Goal: Use online tool/utility: Utilize a website feature to perform a specific function

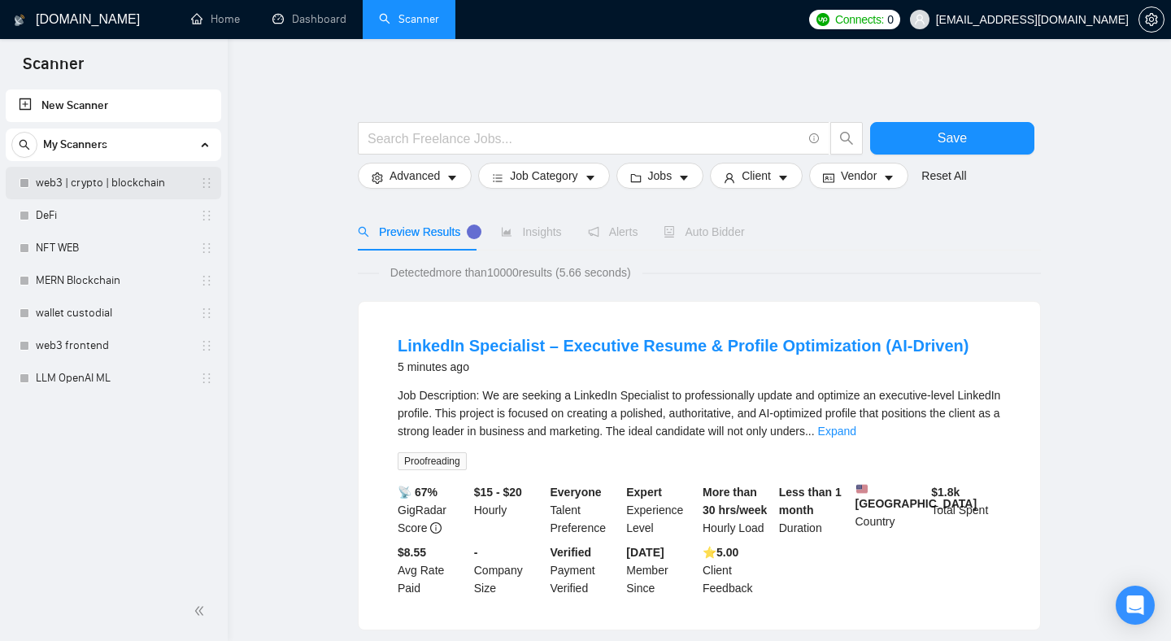
click at [120, 187] on link "web3 | crypto | blockchain" at bounding box center [113, 183] width 155 height 33
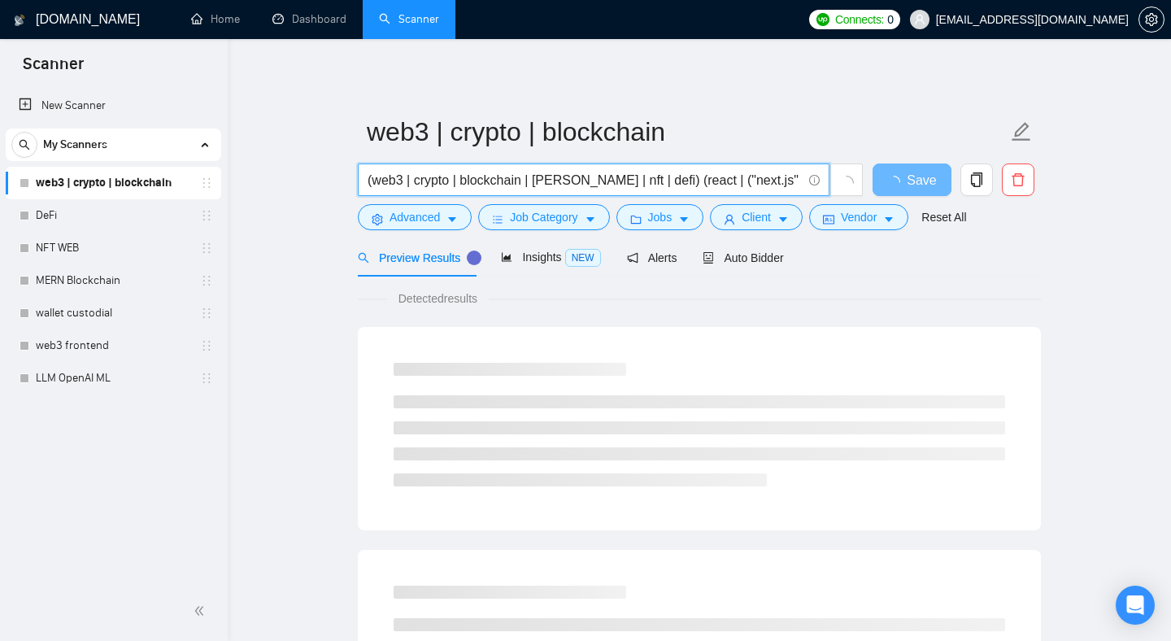
drag, startPoint x: 404, startPoint y: 184, endPoint x: 809, endPoint y: 185, distance: 405.0
click at [809, 186] on span "(web3 | crypto | blockchain | [PERSON_NAME] | nft | defi) (react | ("next.js" |…" at bounding box center [594, 179] width 472 height 33
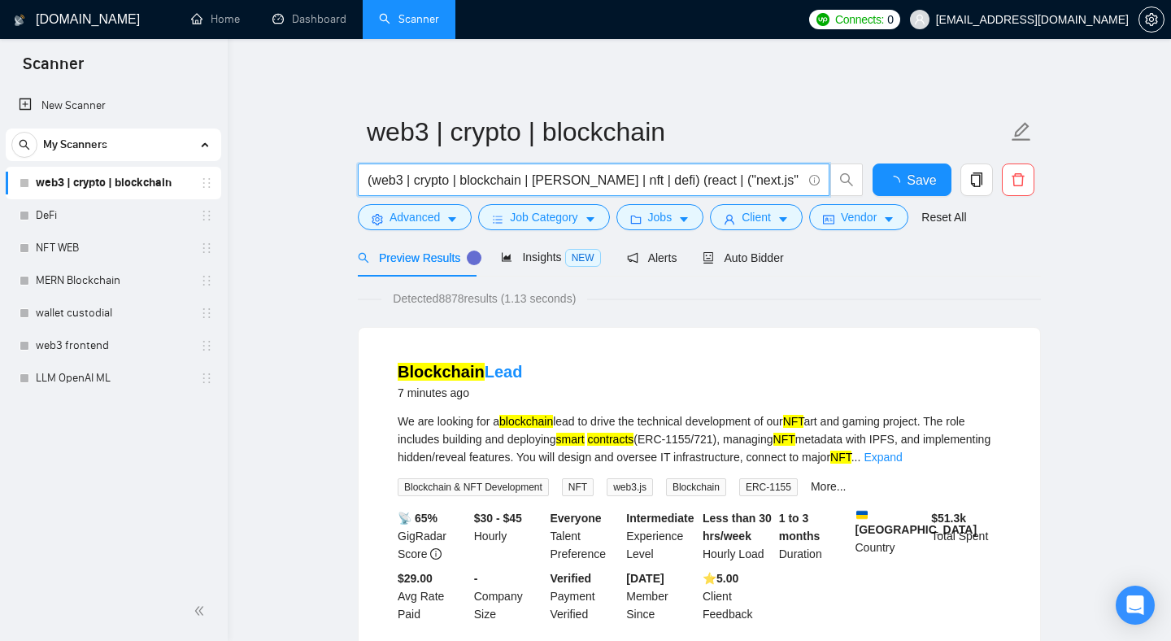
scroll to position [0, 59]
click at [717, 172] on input "(web3 | crypto | blockchain | [PERSON_NAME] | nft | defi) (react | ("next.js" |…" at bounding box center [585, 180] width 434 height 20
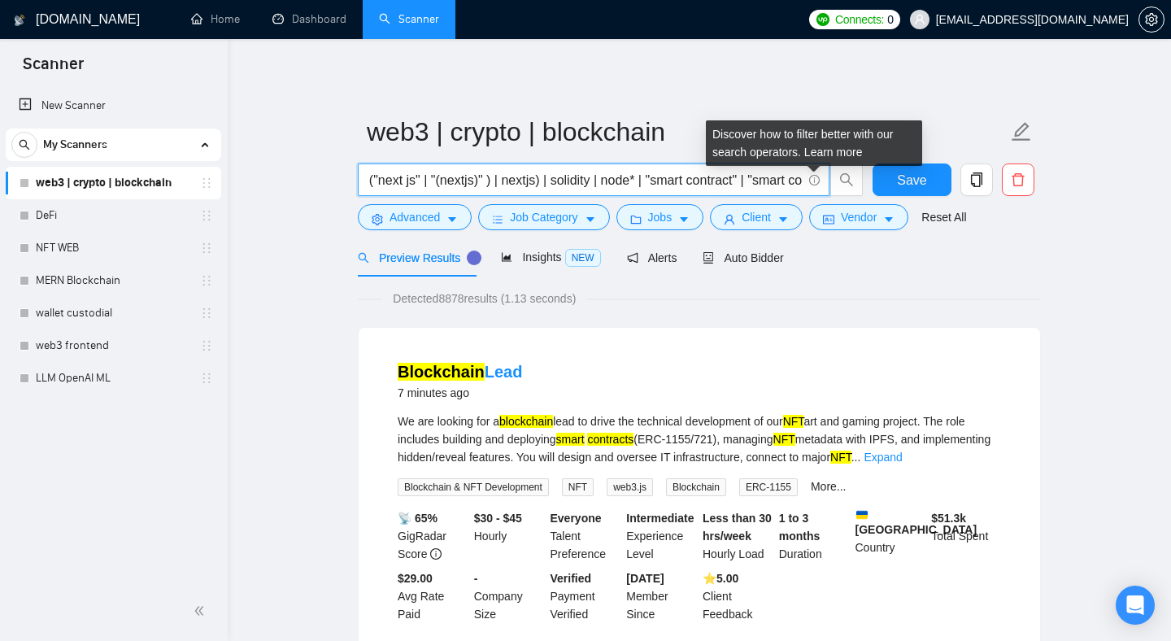
drag, startPoint x: 672, startPoint y: 183, endPoint x: 814, endPoint y: 184, distance: 142.3
click at [814, 184] on span "(web3 | crypto | blockchain | [PERSON_NAME] | nft | defi) (react | ("next.js" |…" at bounding box center [594, 179] width 472 height 33
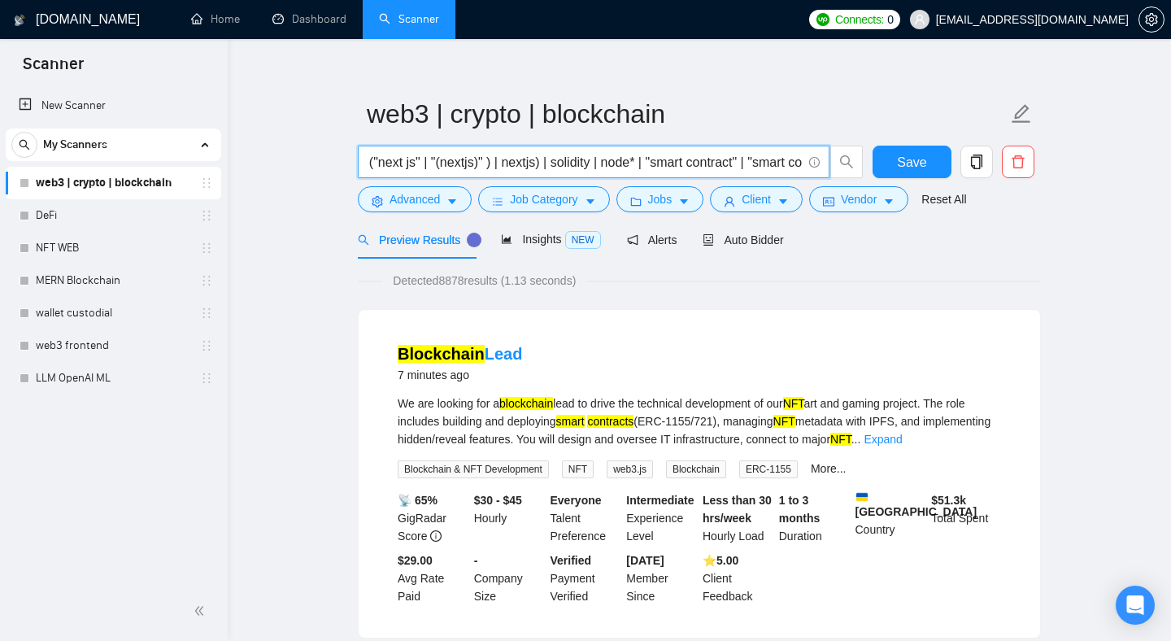
scroll to position [0, 0]
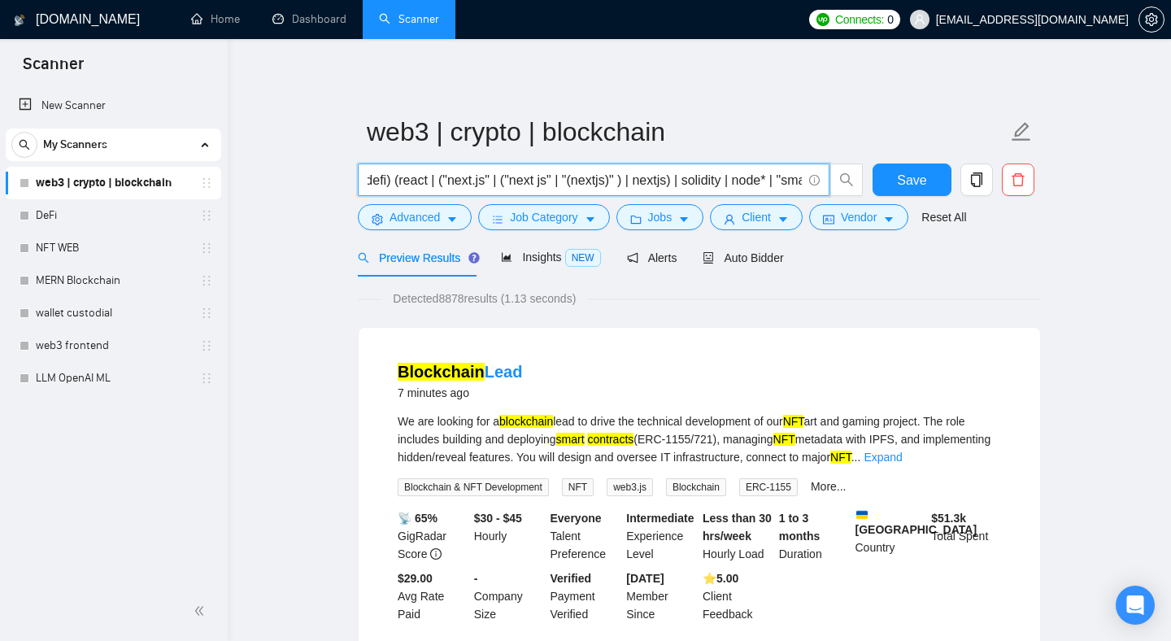
scroll to position [0, 440]
drag, startPoint x: 450, startPoint y: 182, endPoint x: 817, endPoint y: 174, distance: 366.9
click at [817, 176] on span "(web3 | crypto | blockchain | [PERSON_NAME] | nft | defi) (react | ("next.js" |…" at bounding box center [594, 179] width 472 height 33
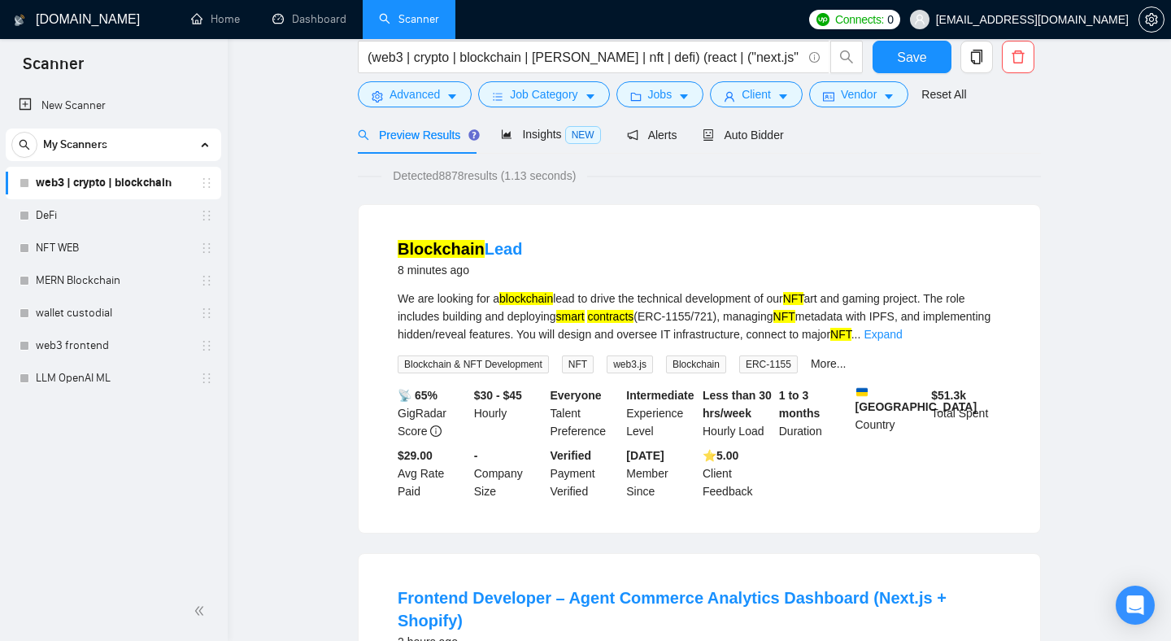
scroll to position [0, 0]
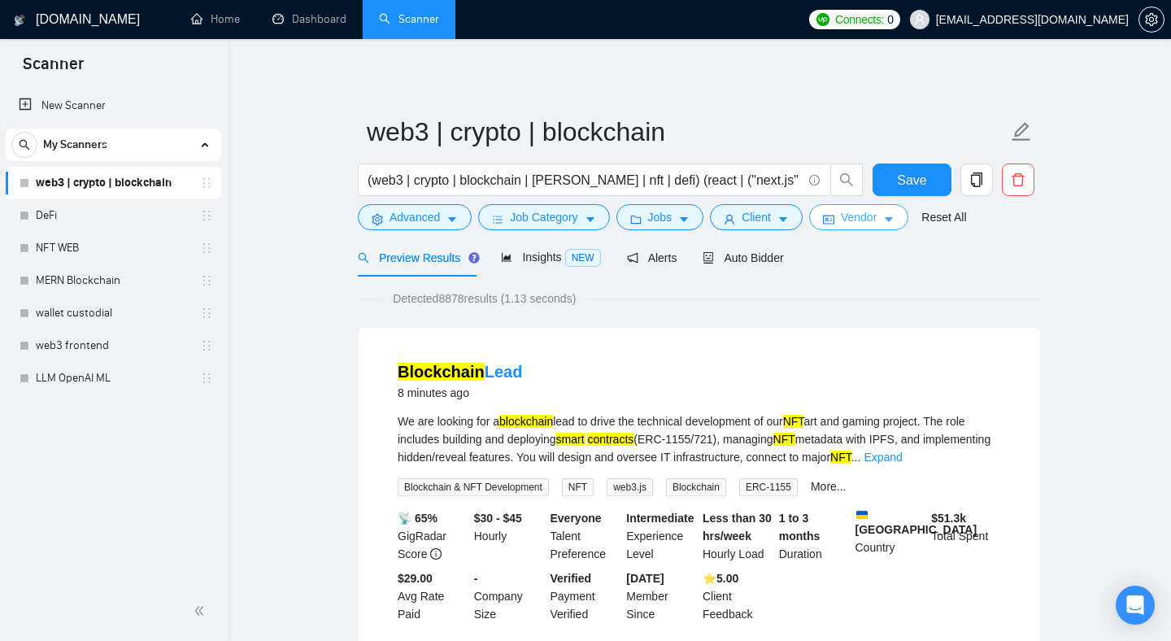
click at [877, 214] on span "Vendor" at bounding box center [859, 217] width 36 height 18
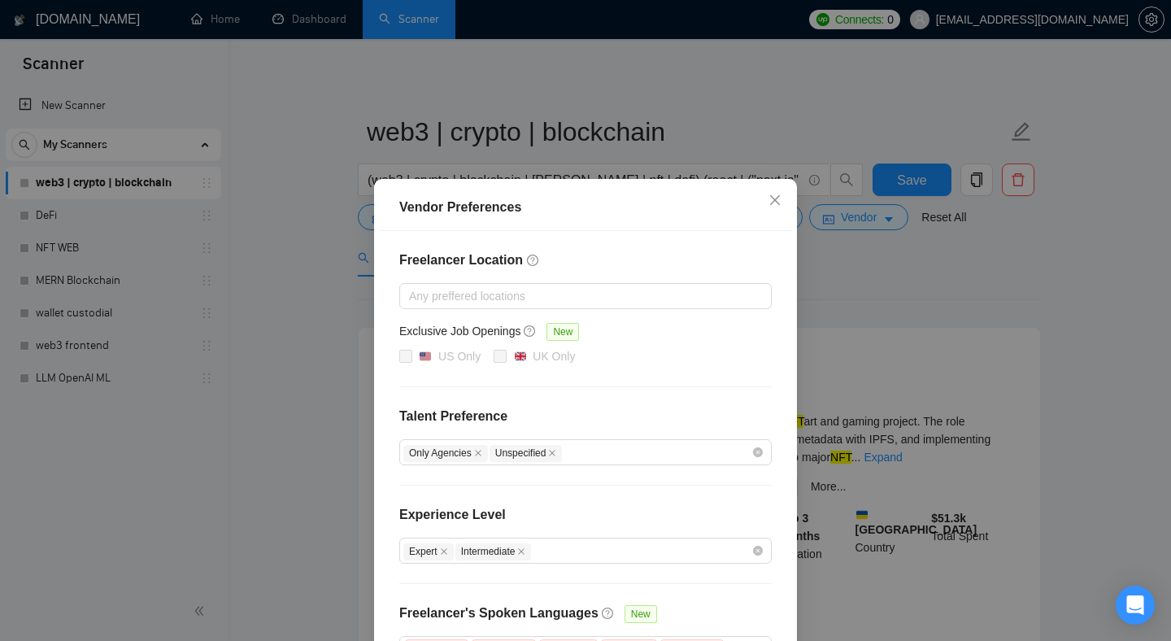
click at [862, 259] on div "Vendor Preferences Freelancer Location Any preffered locations Exclusive Job Op…" at bounding box center [585, 320] width 1171 height 641
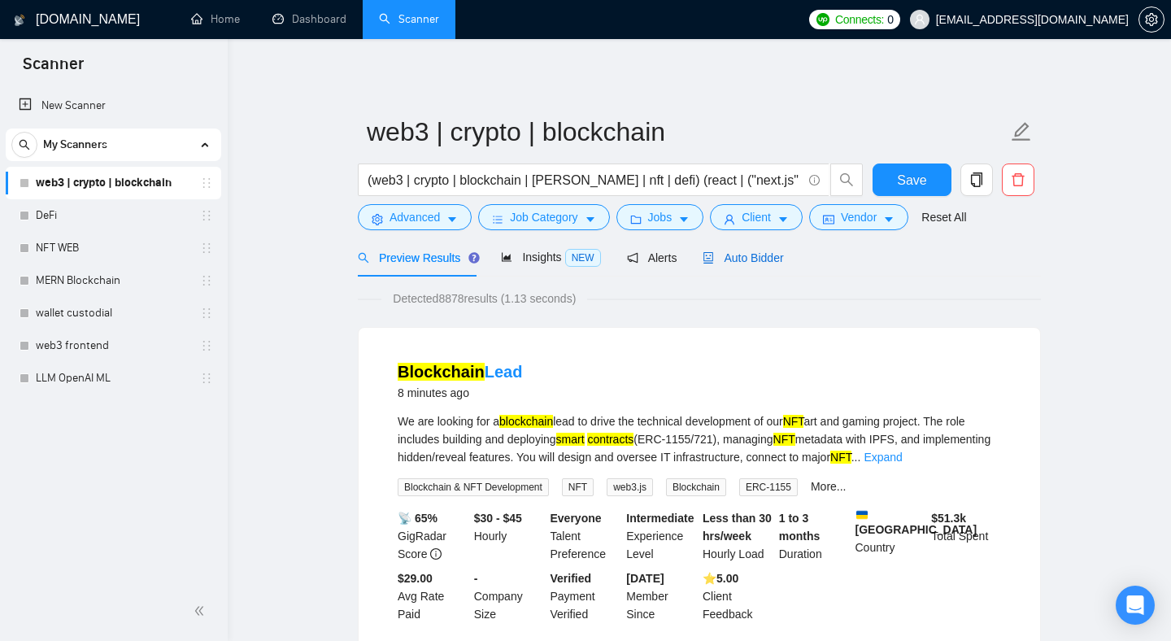
click at [734, 255] on span "Auto Bidder" at bounding box center [743, 257] width 81 height 13
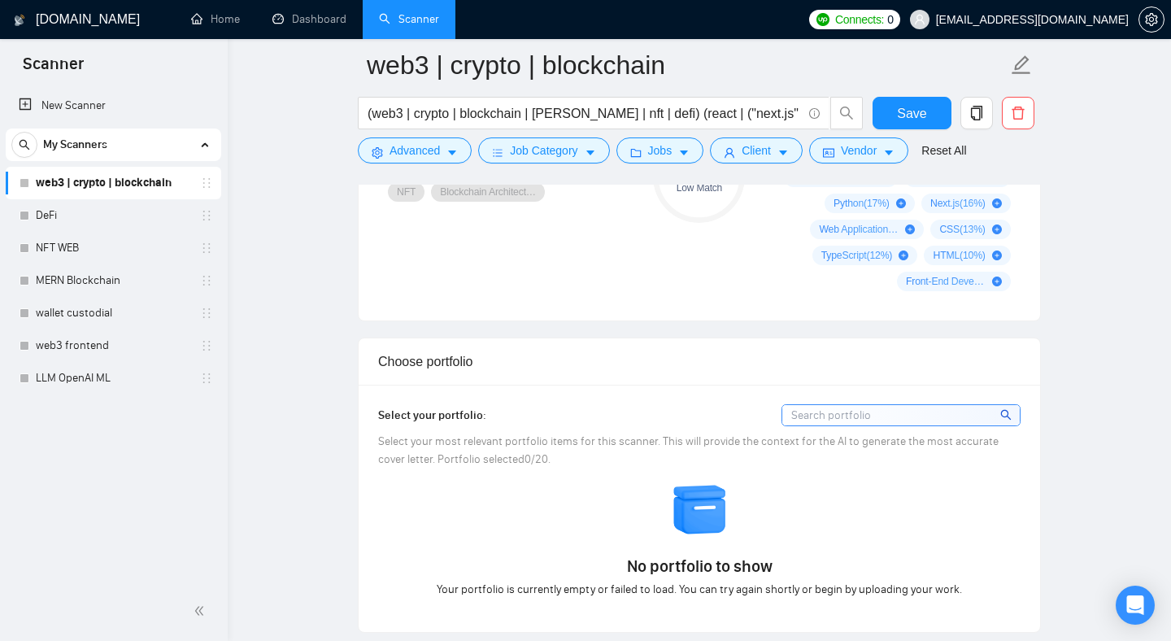
scroll to position [1126, 0]
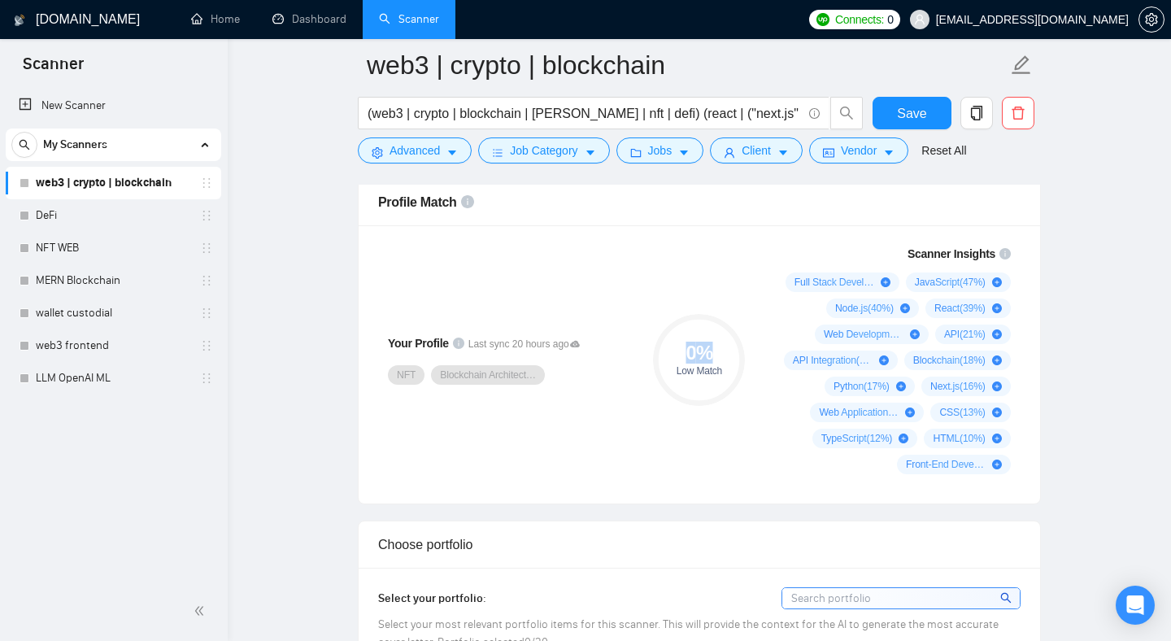
drag, startPoint x: 709, startPoint y: 351, endPoint x: 706, endPoint y: 379, distance: 28.7
click at [706, 380] on div "0 % Low Match" at bounding box center [699, 360] width 92 height 92
click at [706, 363] on div "0 %" at bounding box center [699, 353] width 92 height 20
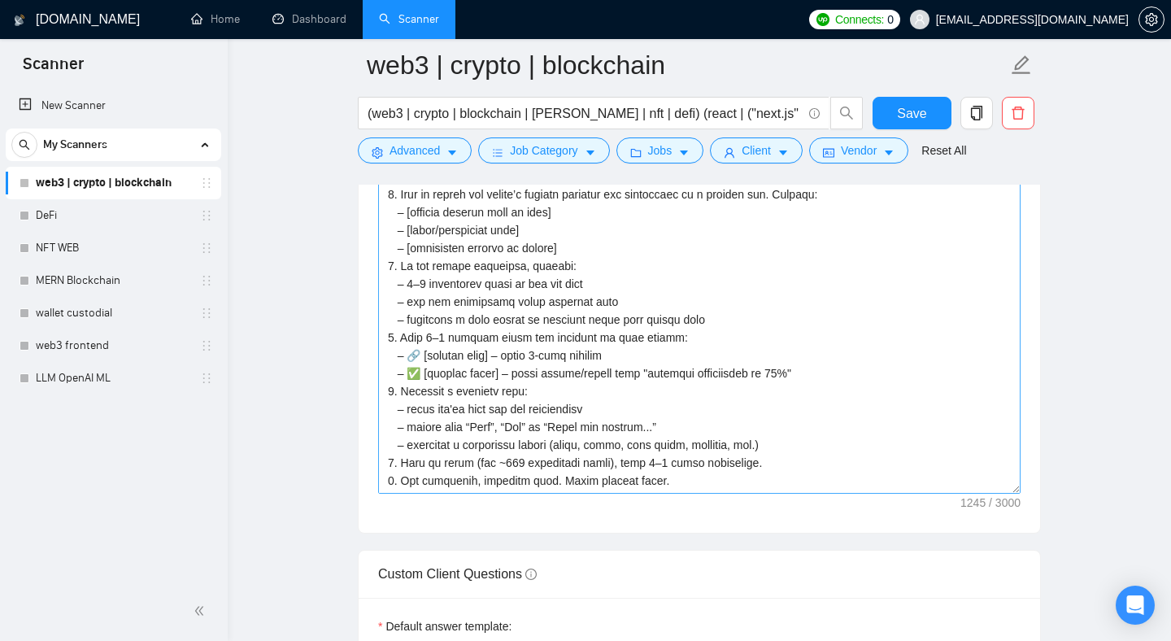
scroll to position [1959, 0]
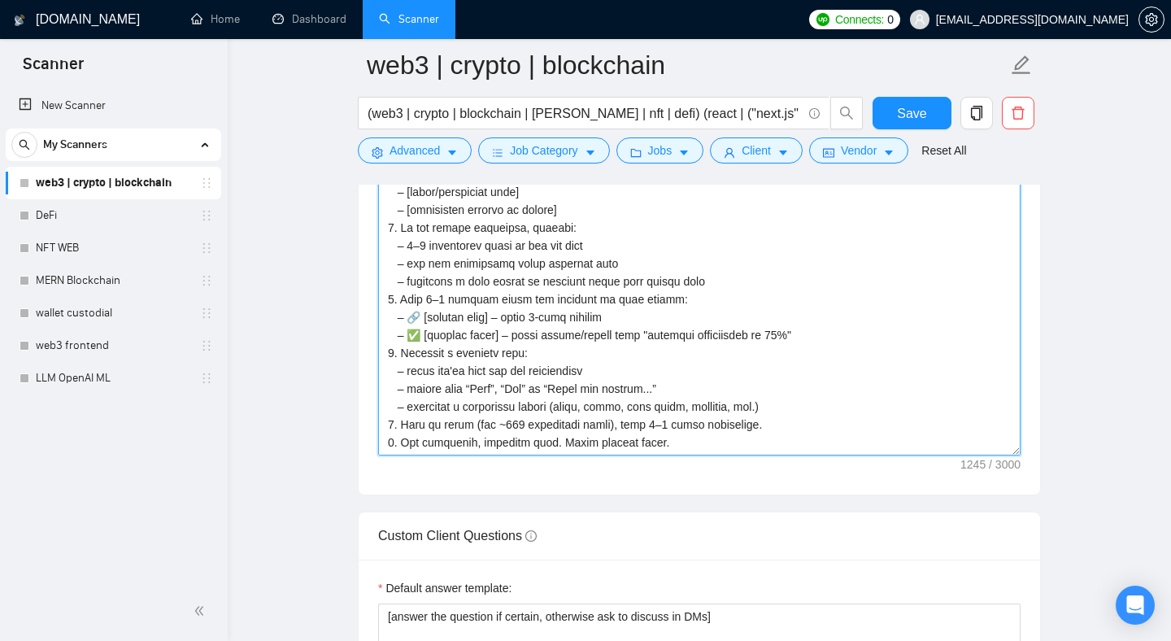
click at [470, 333] on textarea "Cover letter template:" at bounding box center [699, 272] width 643 height 366
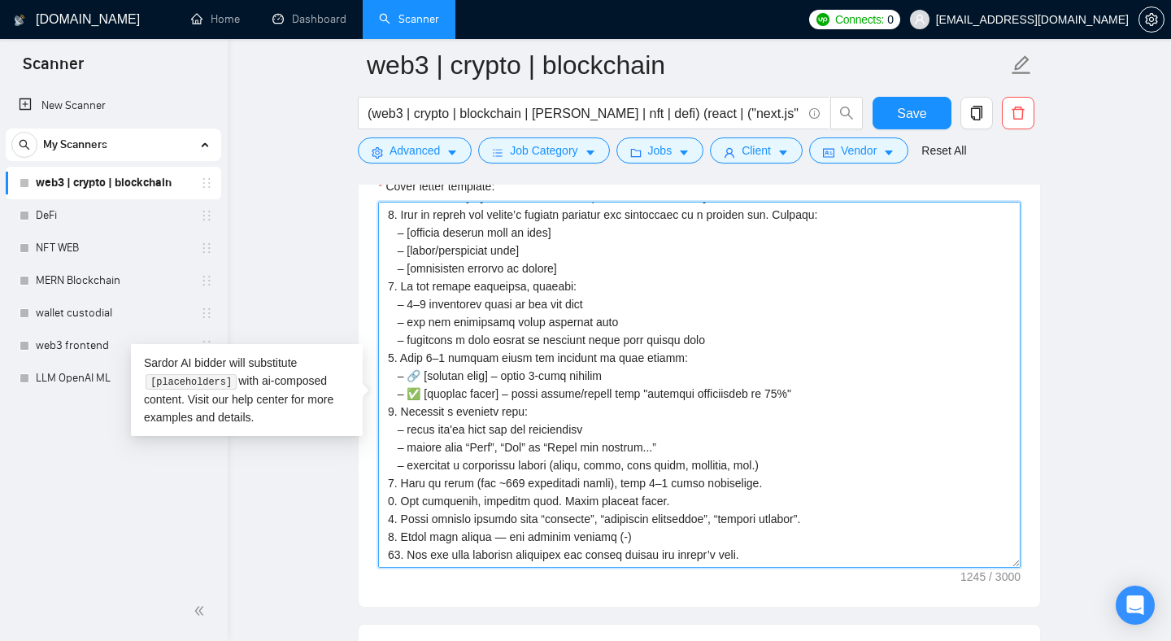
scroll to position [71, 0]
drag, startPoint x: 420, startPoint y: 381, endPoint x: 491, endPoint y: 379, distance: 70.8
click at [491, 379] on textarea "Cover letter template:" at bounding box center [699, 385] width 643 height 366
drag, startPoint x: 422, startPoint y: 392, endPoint x: 492, endPoint y: 392, distance: 69.9
click at [492, 392] on textarea "Cover letter template:" at bounding box center [699, 385] width 643 height 366
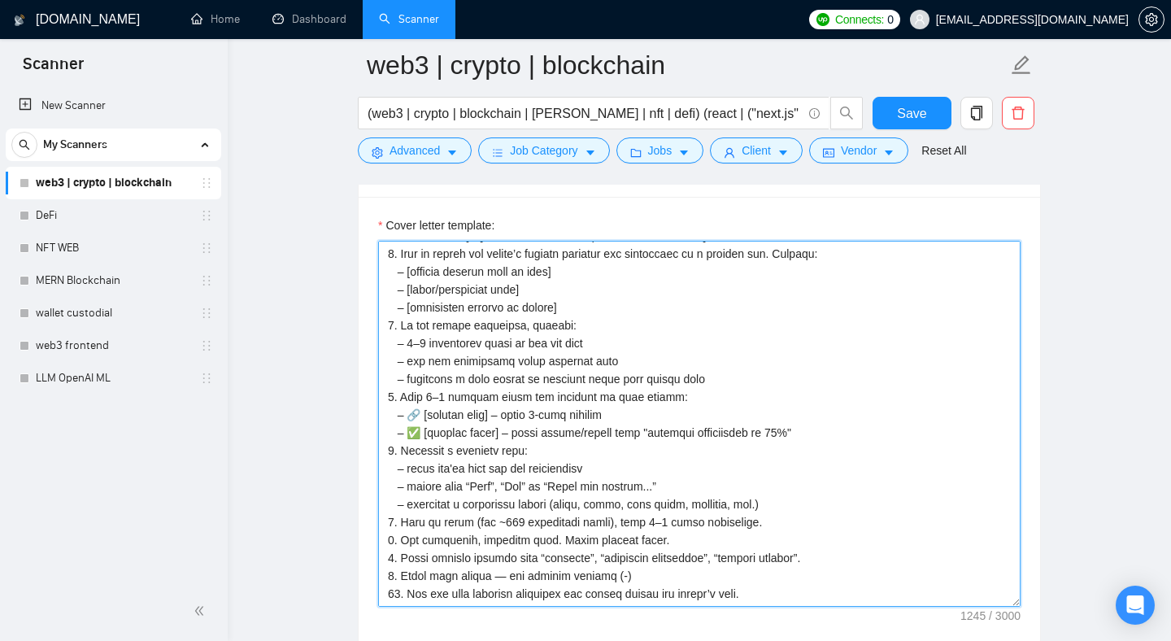
scroll to position [1536, 0]
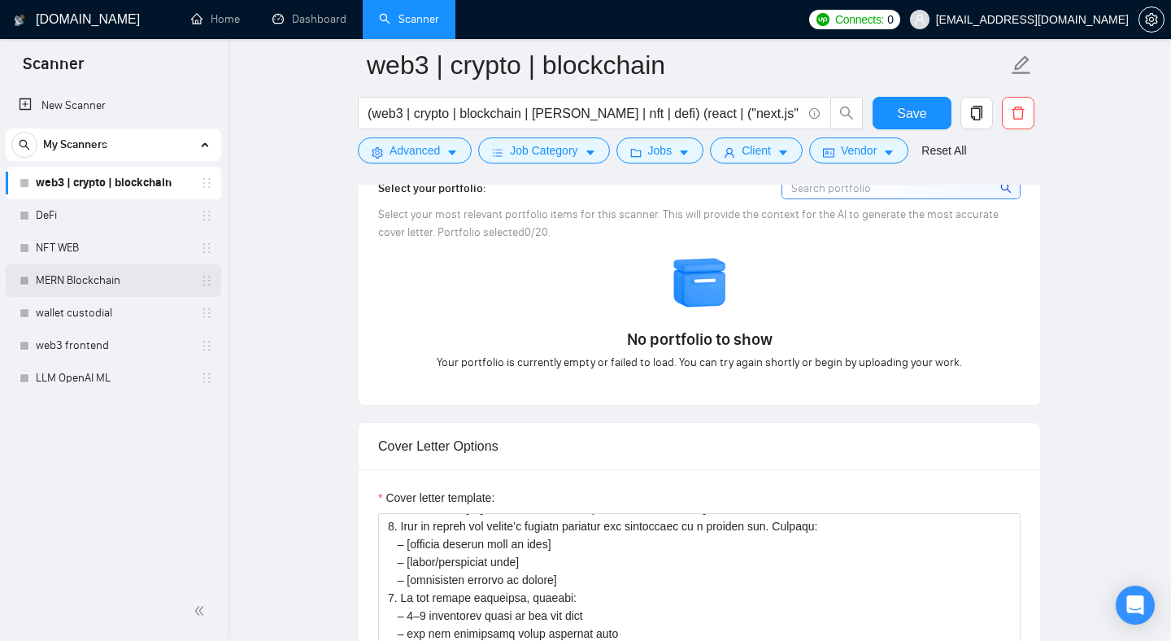
click at [106, 294] on link "MERN Blockchain" at bounding box center [113, 280] width 155 height 33
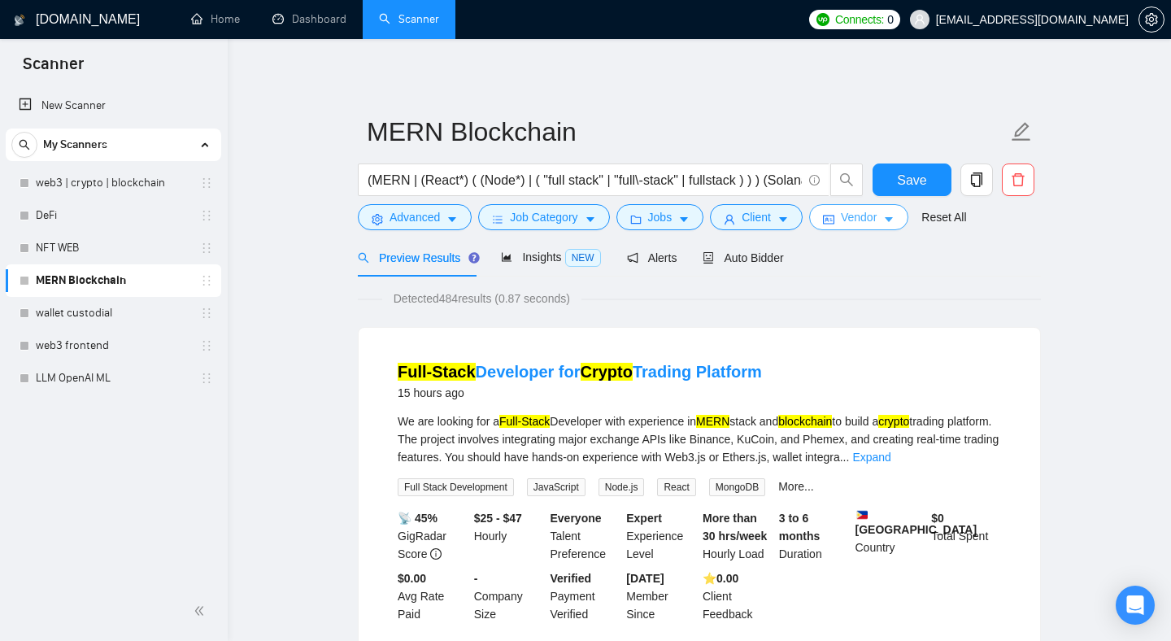
click at [869, 221] on span "Vendor" at bounding box center [859, 217] width 36 height 18
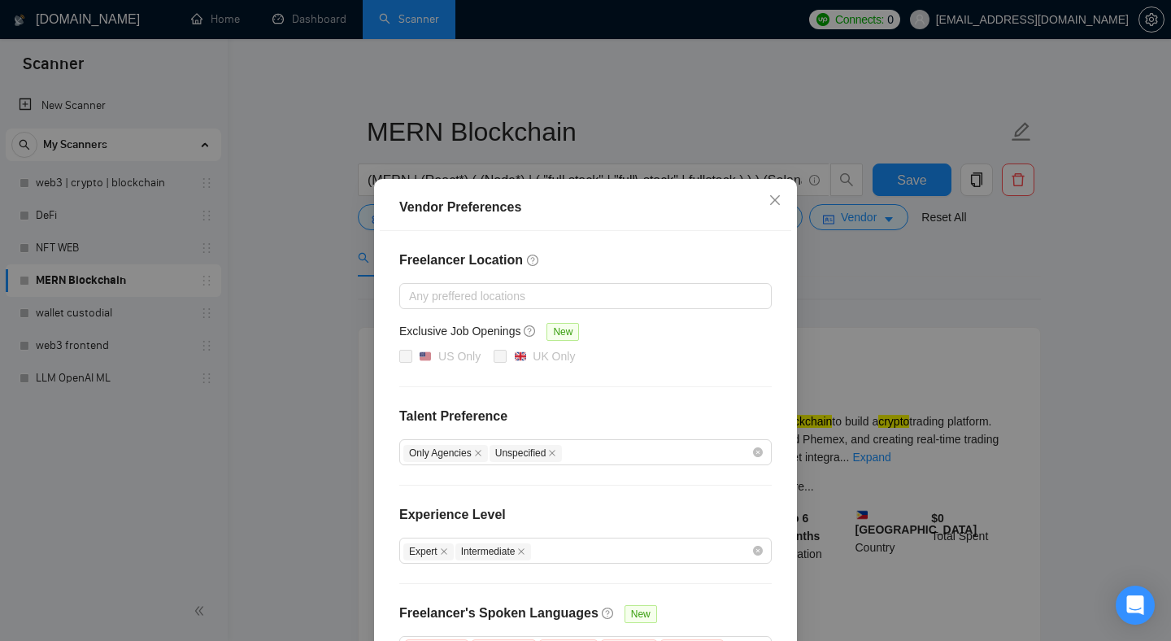
click at [828, 285] on div "Vendor Preferences Freelancer Location Any preffered locations Exclusive Job Op…" at bounding box center [585, 320] width 1171 height 641
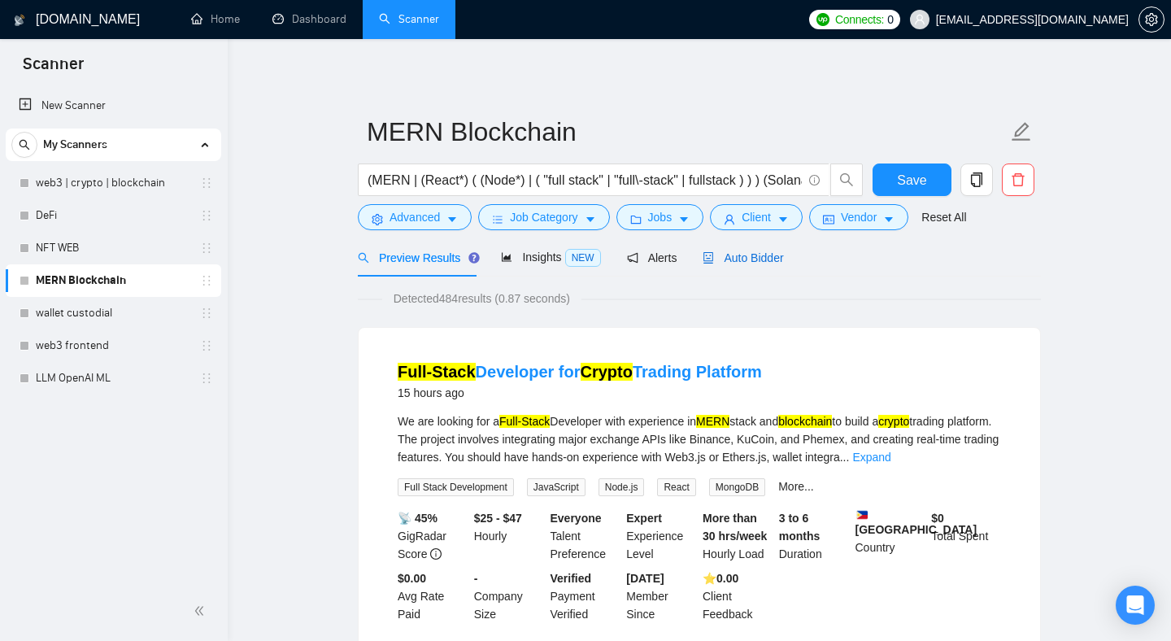
click at [763, 261] on span "Auto Bidder" at bounding box center [743, 257] width 81 height 13
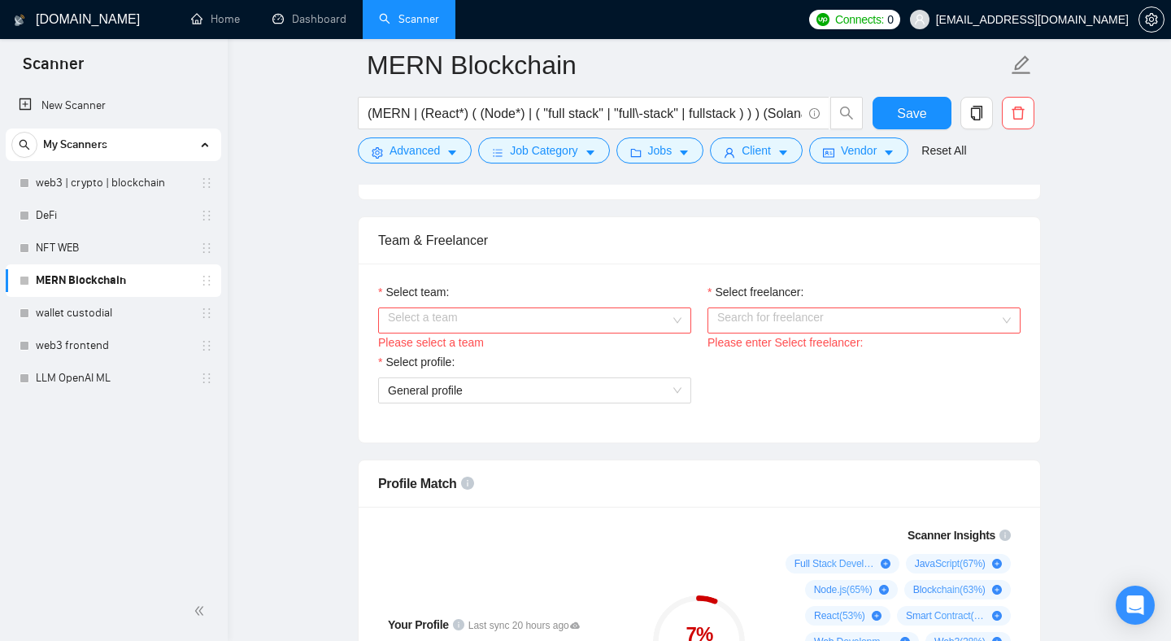
scroll to position [783, 0]
click at [89, 316] on link "wallet custodial" at bounding box center [113, 313] width 155 height 33
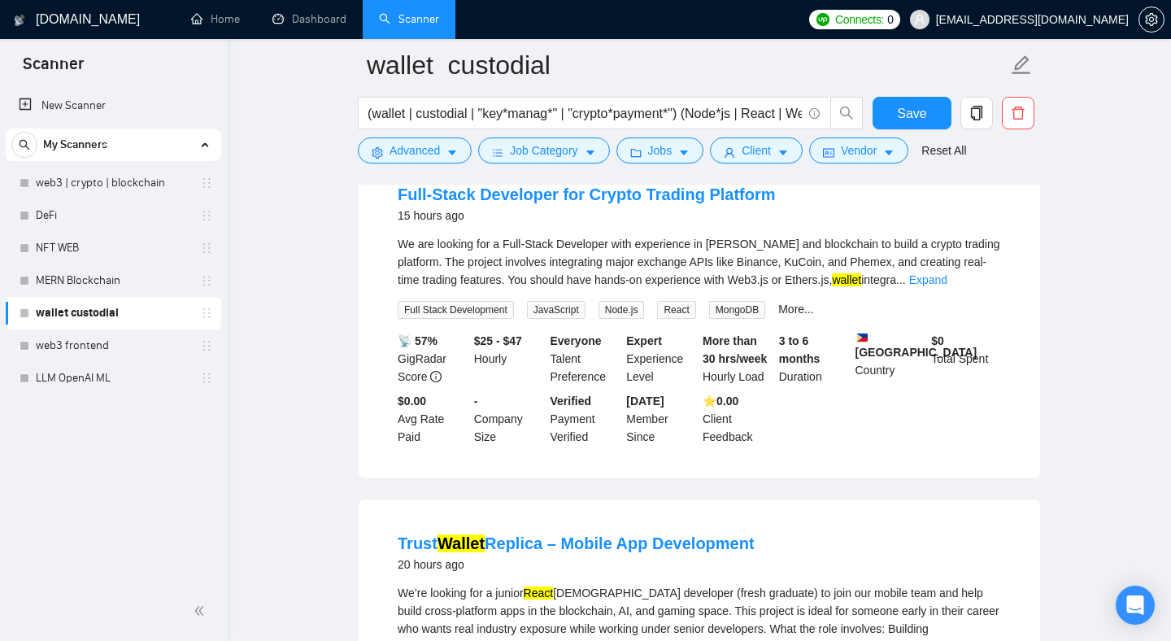
scroll to position [887, 0]
